Goal: Navigation & Orientation: Find specific page/section

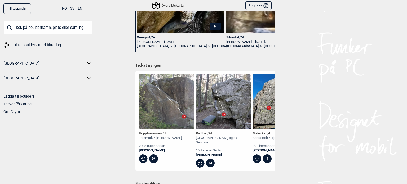
scroll to position [186, 0]
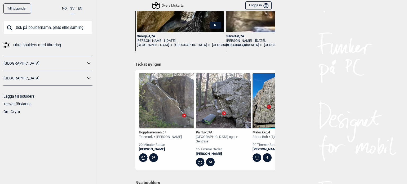
click at [46, 30] on input "text" at bounding box center [47, 28] width 89 height 14
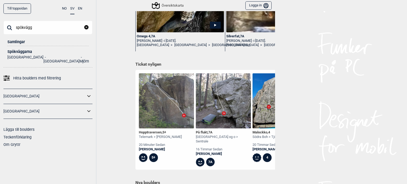
type input "spökvägg"
click at [17, 52] on div "Spökväggarna" at bounding box center [47, 52] width 81 height 4
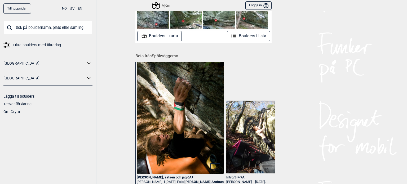
scroll to position [1, 0]
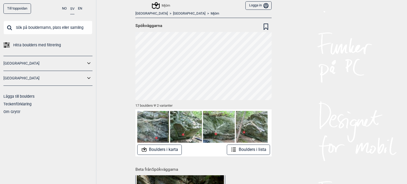
click at [243, 149] on button "Boulders i lista" at bounding box center [248, 150] width 43 height 10
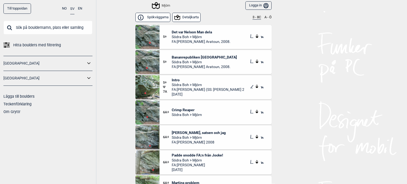
click at [183, 130] on span "[PERSON_NAME], satsen och jag" at bounding box center [199, 132] width 54 height 5
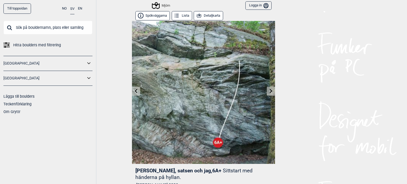
click at [183, 13] on button "Lista" at bounding box center [182, 15] width 20 height 9
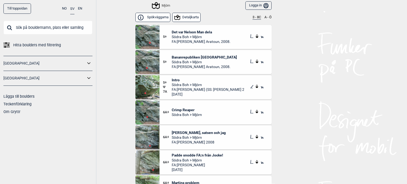
click at [187, 14] on button "Detaljkarta" at bounding box center [186, 17] width 29 height 9
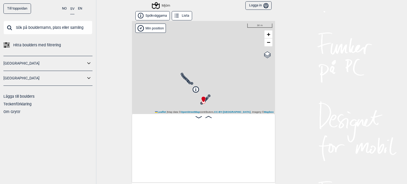
scroll to position [0, 88]
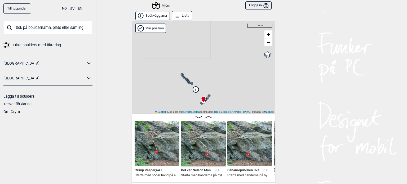
click at [186, 81] on icon at bounding box center [188, 82] width 4 height 4
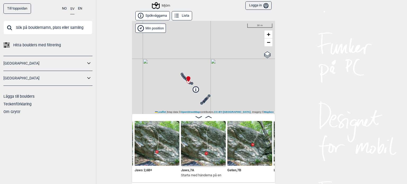
click at [197, 145] on img at bounding box center [203, 143] width 45 height 45
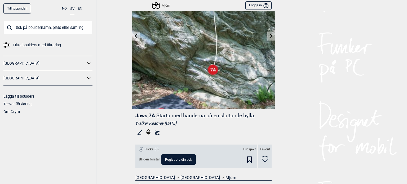
scroll to position [27, 0]
